Goal: Task Accomplishment & Management: Manage account settings

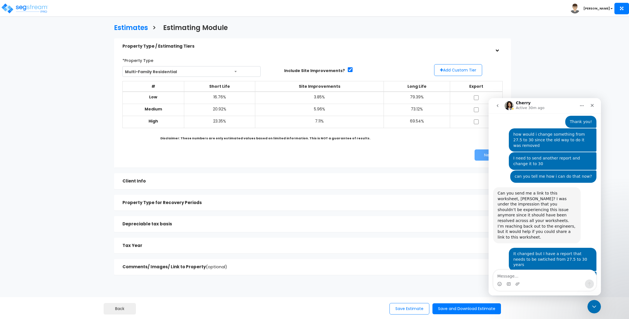
scroll to position [869, 0]
click at [20, 8] on img at bounding box center [25, 8] width 48 height 11
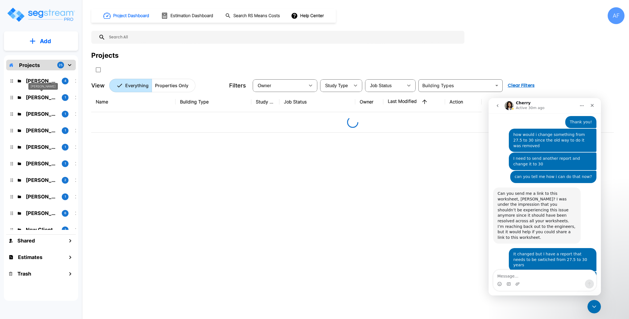
scroll to position [869, 0]
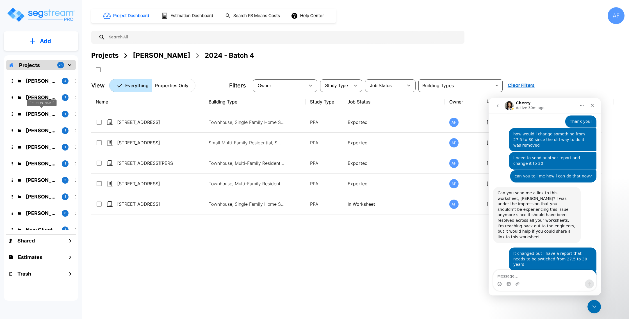
click at [40, 112] on p "Raizy Rosenblum" at bounding box center [41, 114] width 31 height 8
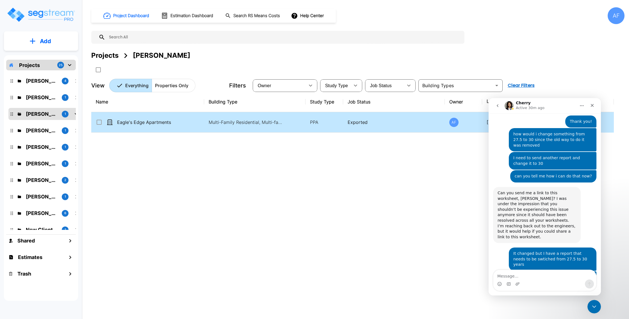
click at [173, 121] on div "Eagle's Edge Apartments" at bounding box center [138, 122] width 84 height 7
click at [196, 123] on td "Eagle's Edge Apartments" at bounding box center [147, 122] width 113 height 20
checkbox input "false"
click at [196, 123] on td "Eagle's Edge Apartments" at bounding box center [147, 122] width 113 height 20
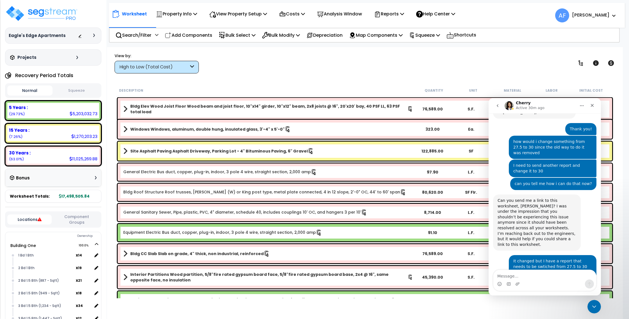
scroll to position [869, 0]
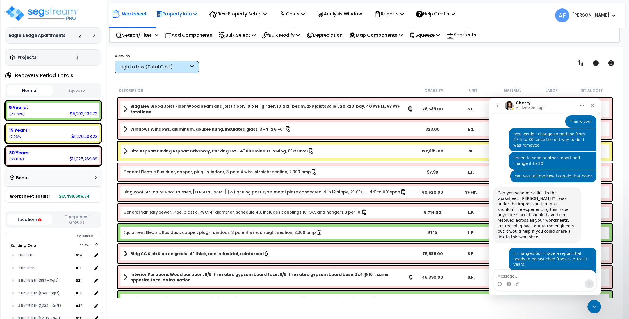
click at [193, 12] on p "Property Info" at bounding box center [176, 14] width 41 height 8
click at [184, 26] on link "Property Setup" at bounding box center [181, 26] width 56 height 11
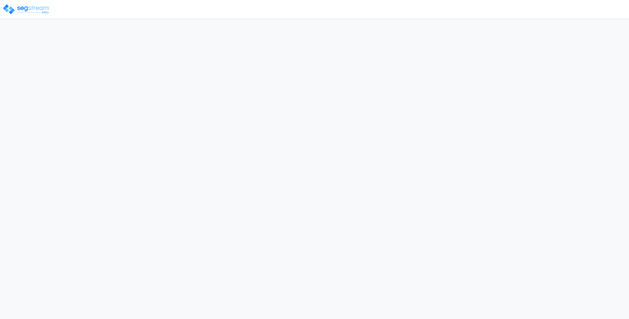
select select "2024"
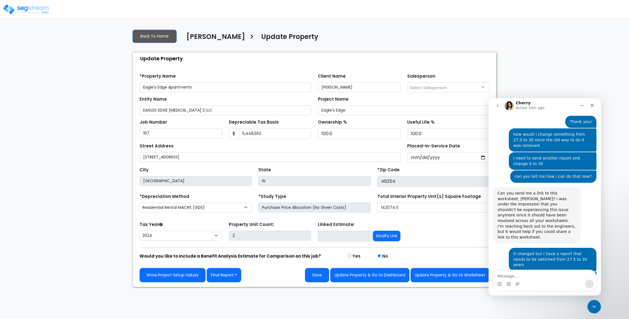
scroll to position [869, 0]
